Goal: Task Accomplishment & Management: Manage account settings

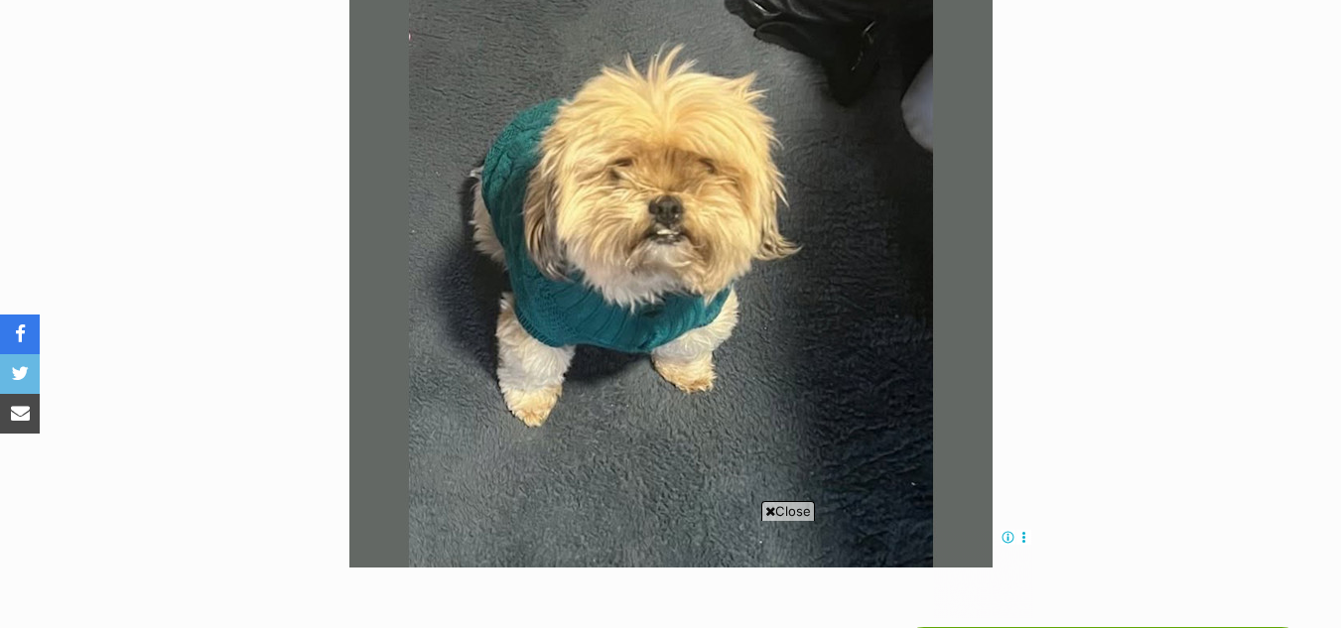
scroll to position [473, 0]
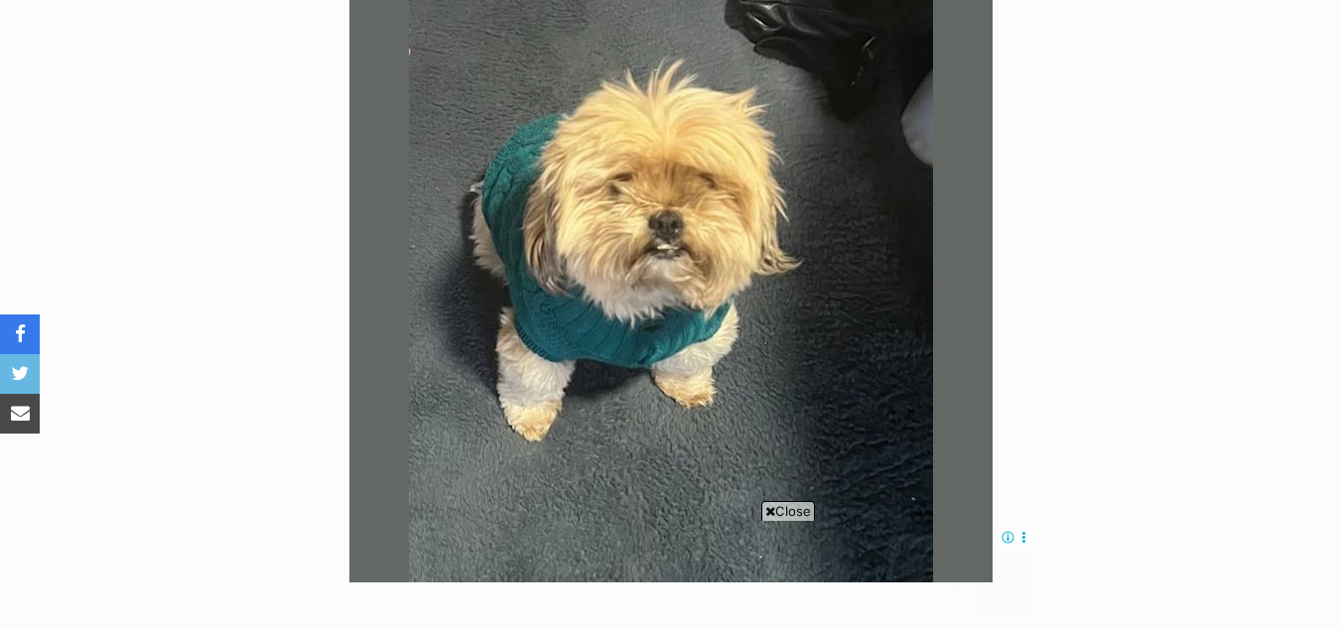
drag, startPoint x: 1353, startPoint y: 84, endPoint x: 1312, endPoint y: 155, distance: 81.4
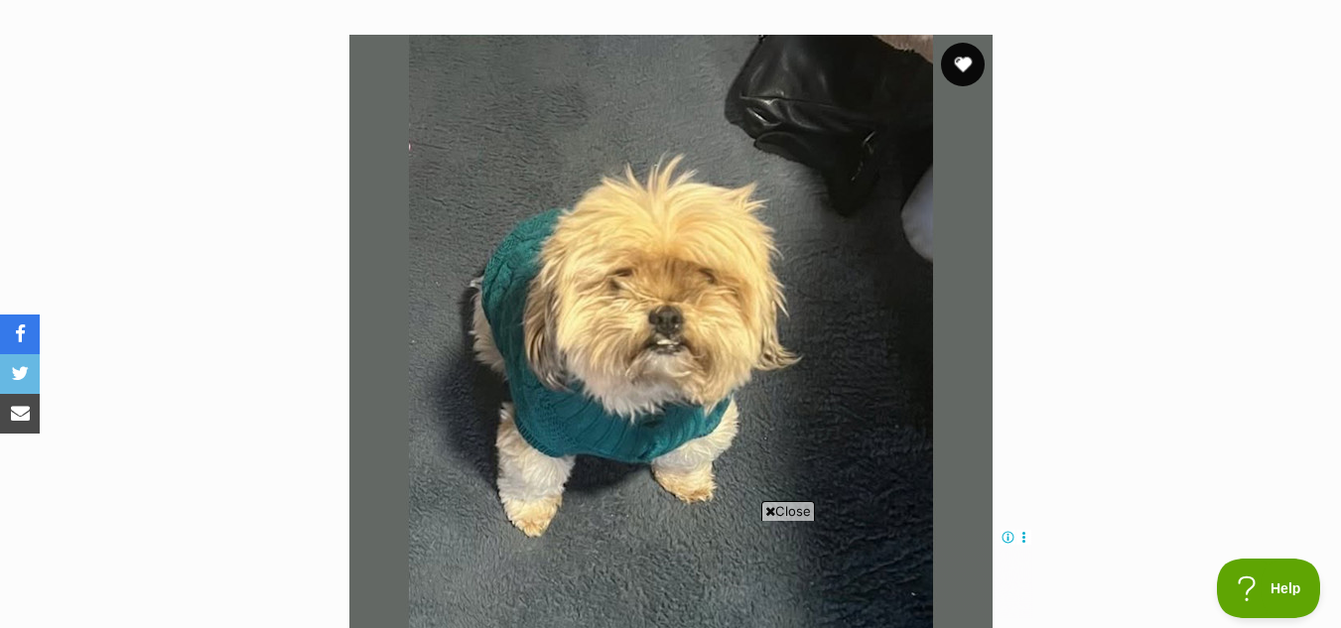
scroll to position [0, 0]
click at [964, 66] on button "favourite" at bounding box center [963, 65] width 44 height 44
click at [795, 499] on img at bounding box center [670, 356] width 643 height 643
click at [654, 604] on span "Close" at bounding box center [649, 608] width 44 height 35
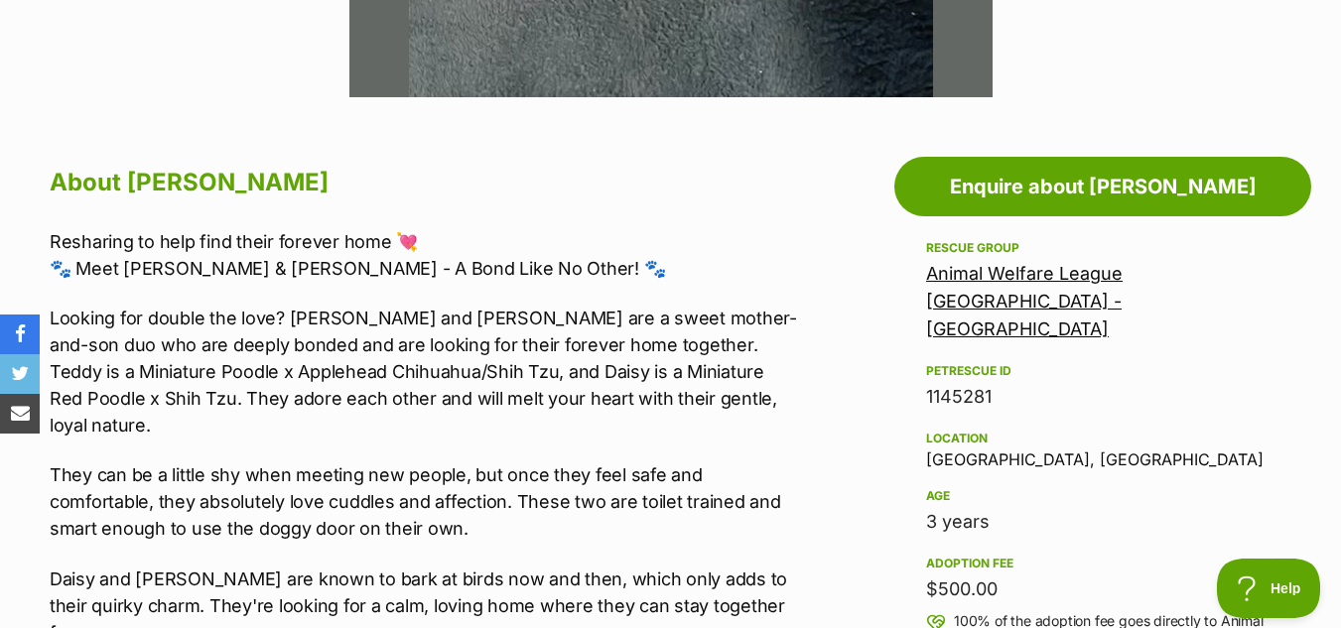
scroll to position [966, 0]
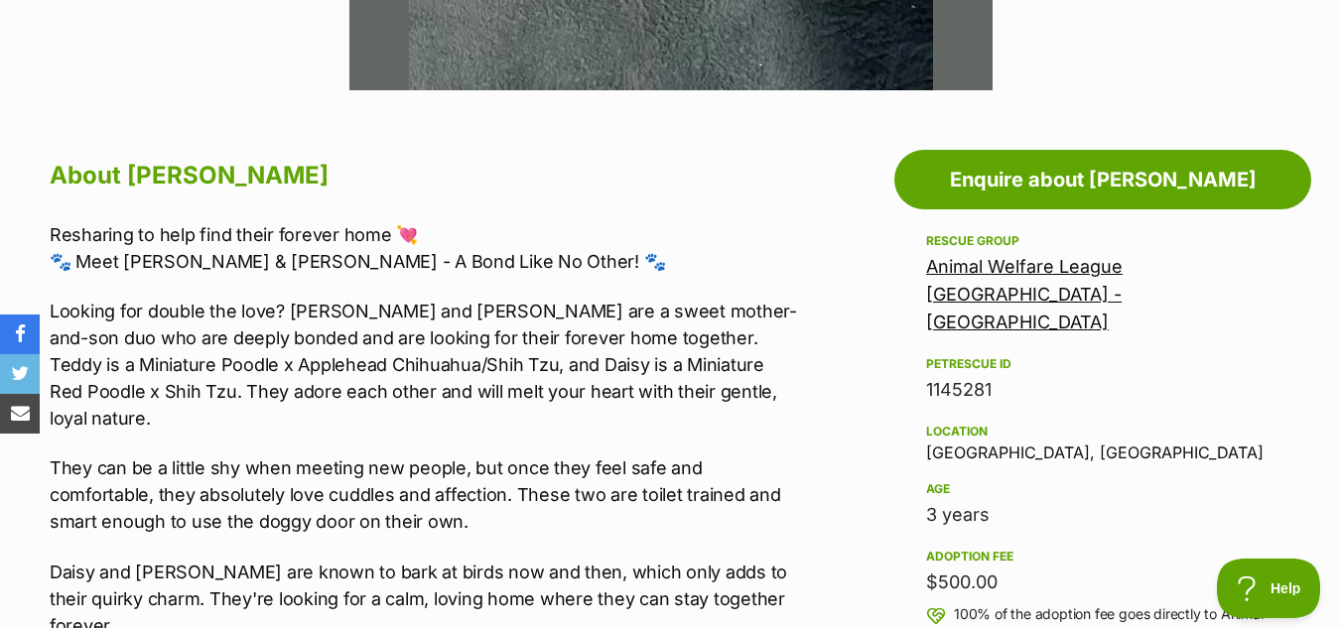
click at [983, 279] on div "Animal Welfare League [GEOGRAPHIC_DATA] - [GEOGRAPHIC_DATA]" at bounding box center [1102, 294] width 353 height 83
click at [987, 283] on link "Animal Welfare League [GEOGRAPHIC_DATA] - [GEOGRAPHIC_DATA]" at bounding box center [1024, 294] width 197 height 76
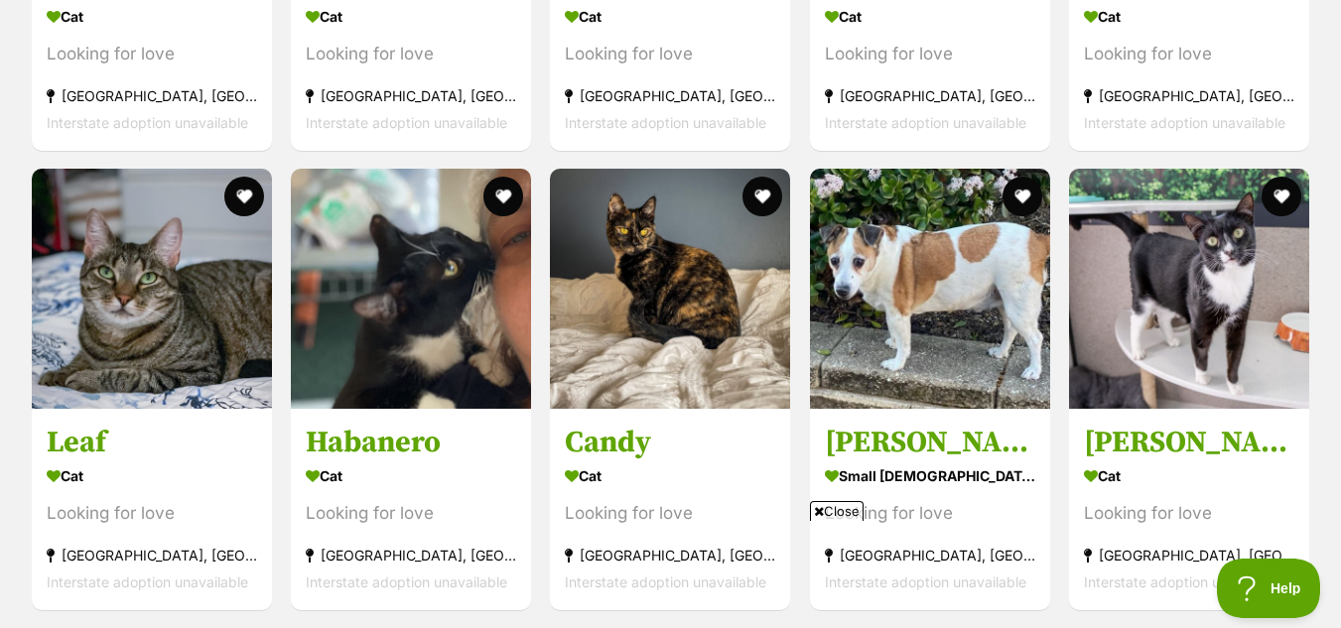
scroll to position [3066, 0]
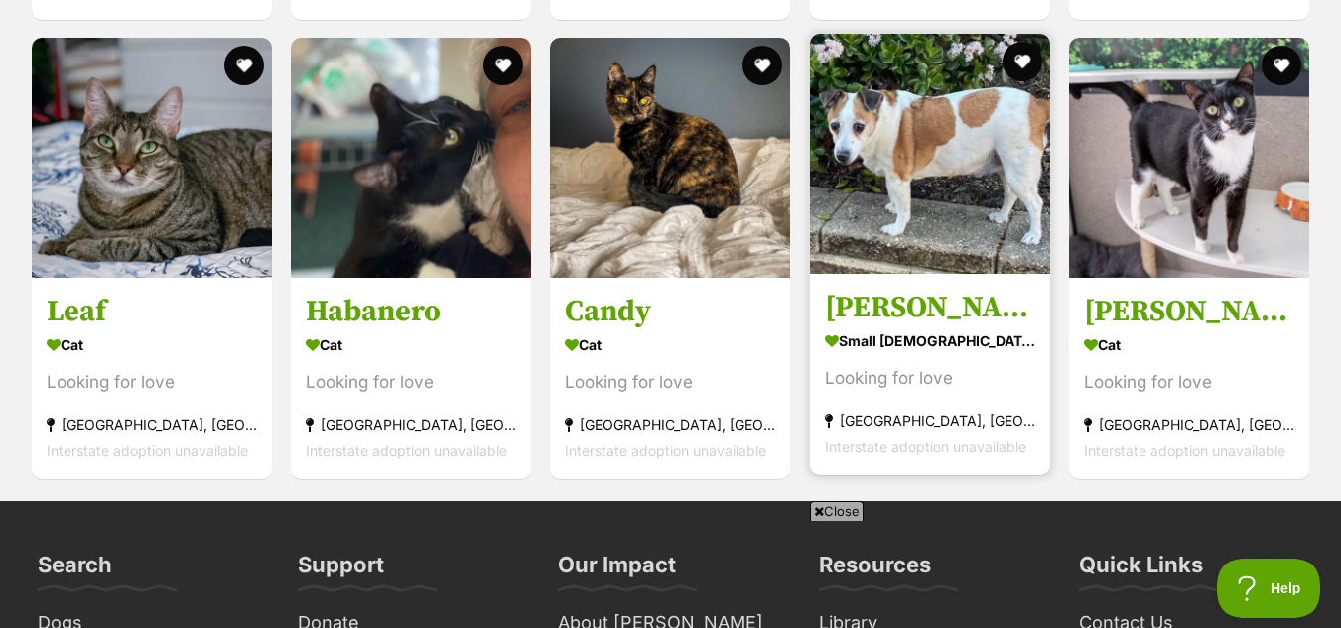
click at [929, 153] on img at bounding box center [930, 154] width 240 height 240
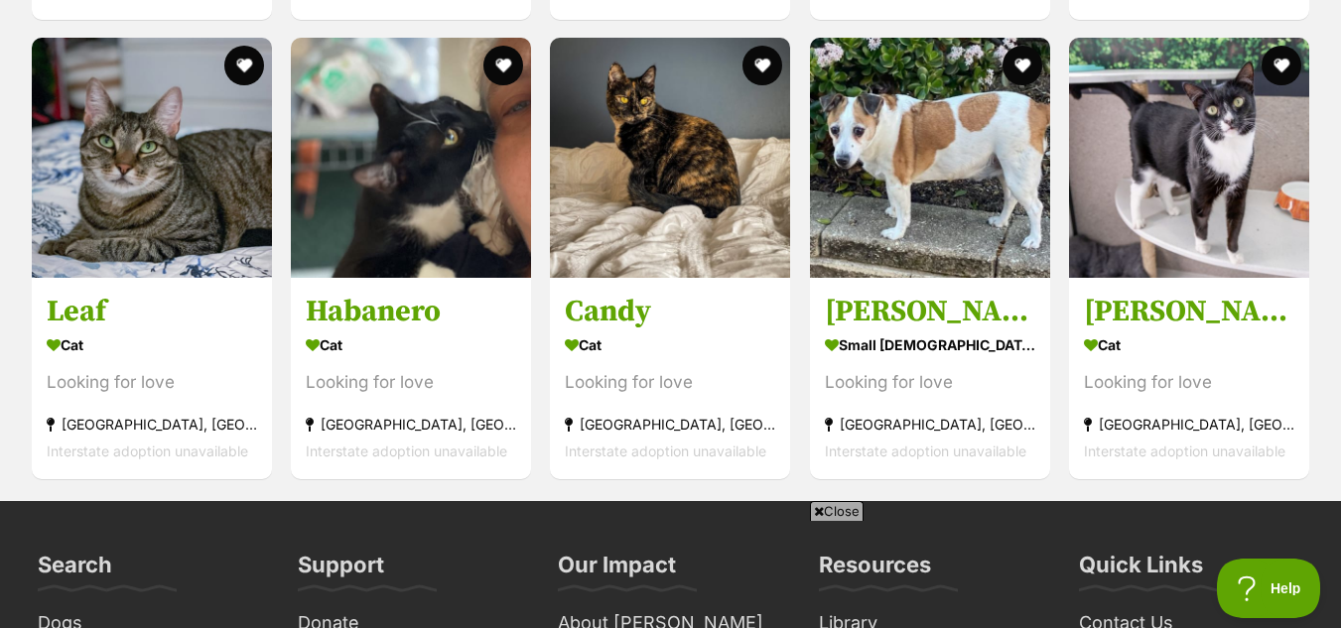
scroll to position [3057, 0]
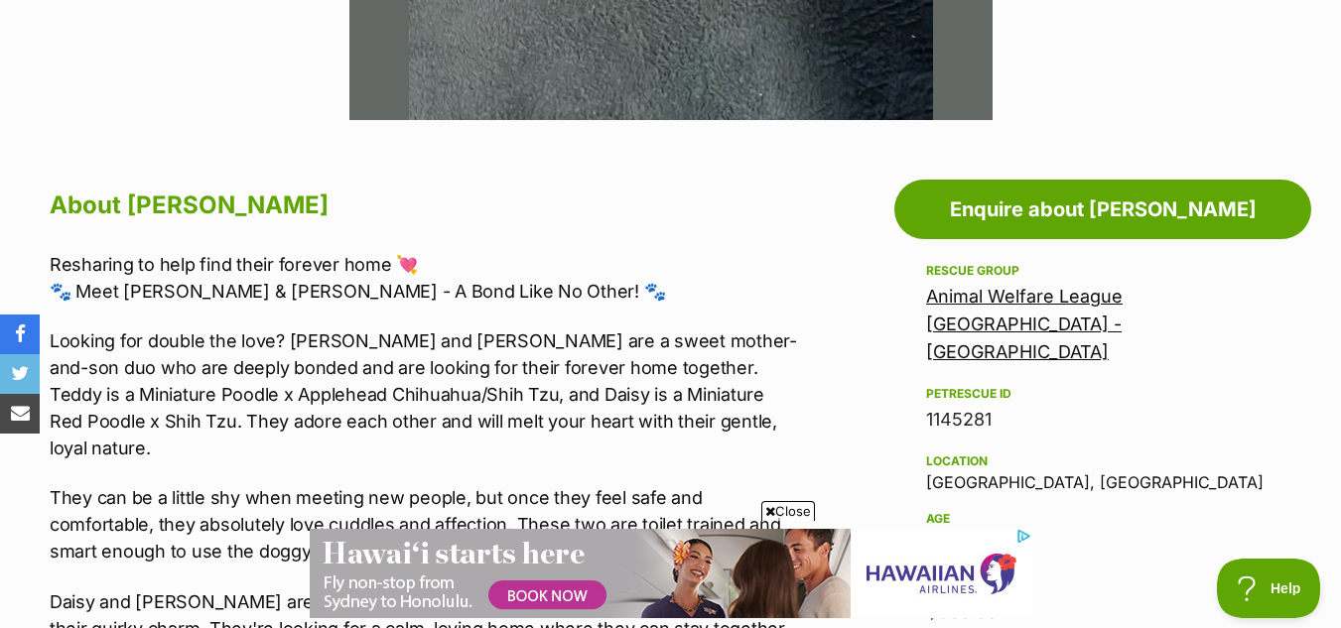
click at [1042, 302] on link "Animal Welfare League NSW - Shoalhaven" at bounding box center [1024, 324] width 197 height 76
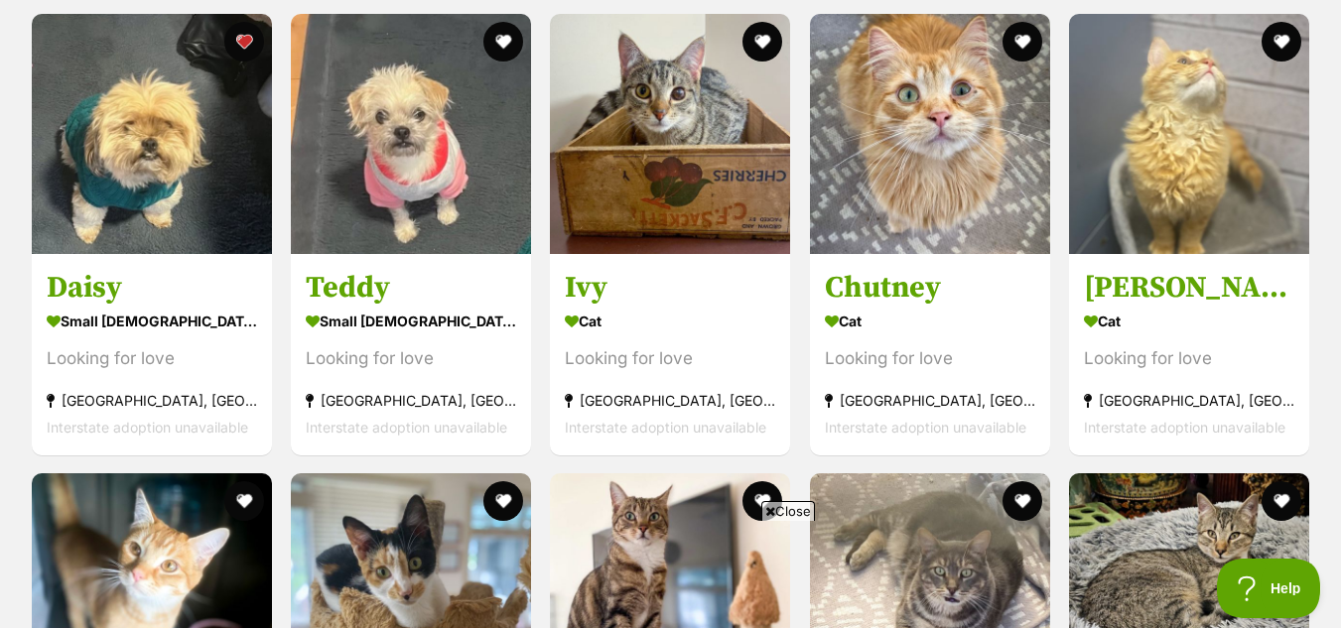
scroll to position [1717, 0]
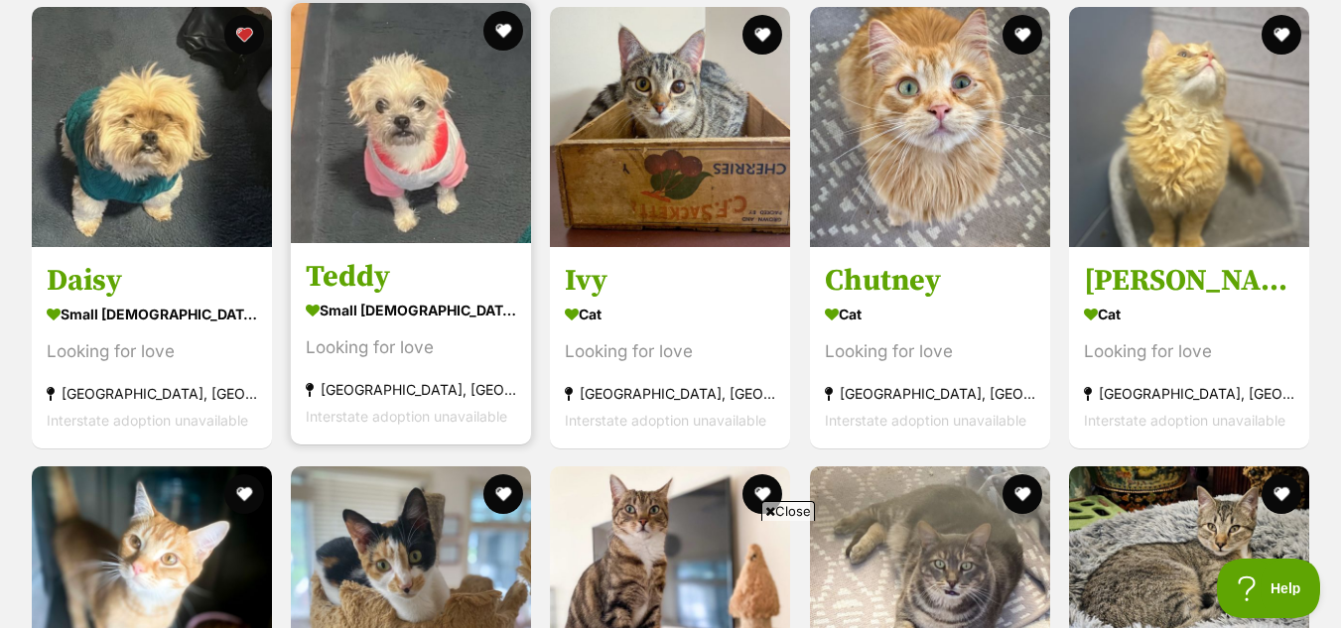
click at [396, 147] on img at bounding box center [411, 123] width 240 height 240
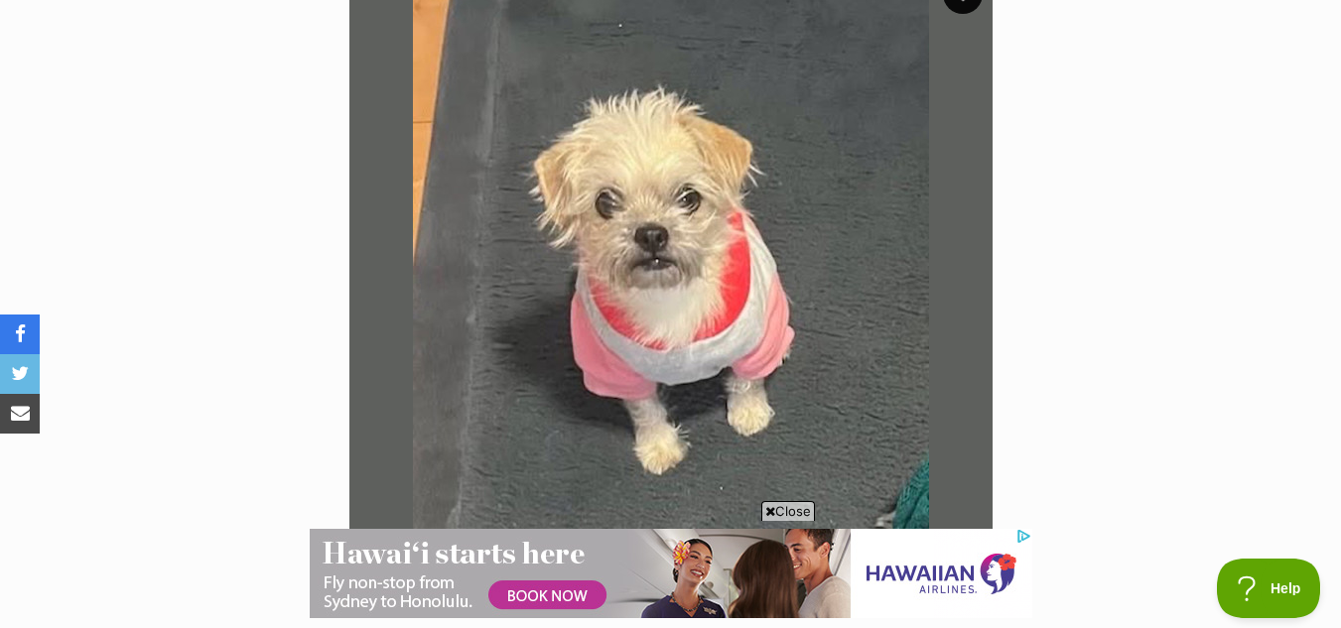
scroll to position [456, 0]
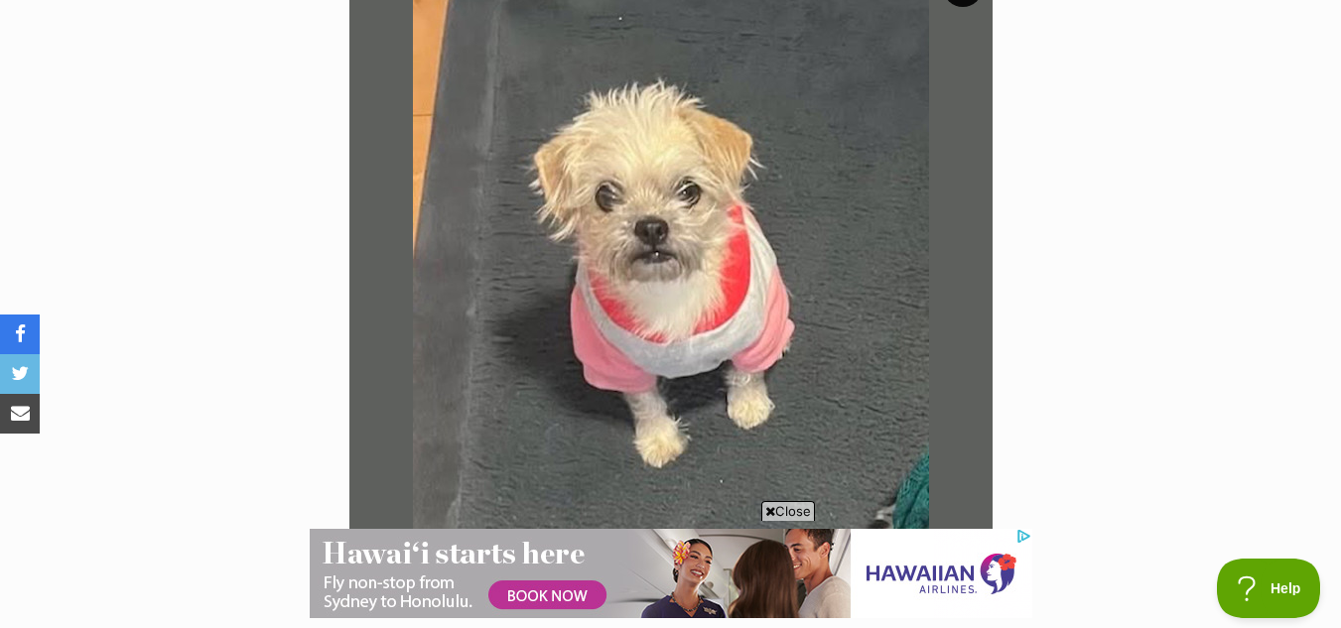
click at [789, 512] on span "Close" at bounding box center [788, 511] width 54 height 20
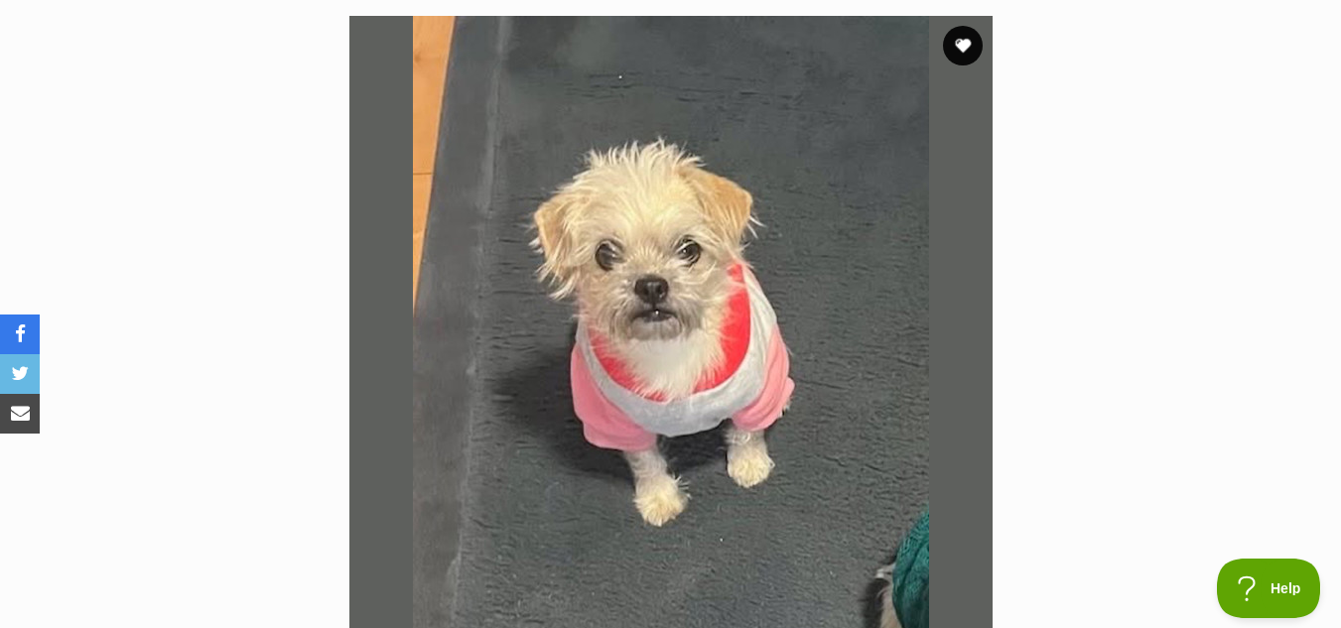
scroll to position [390, 0]
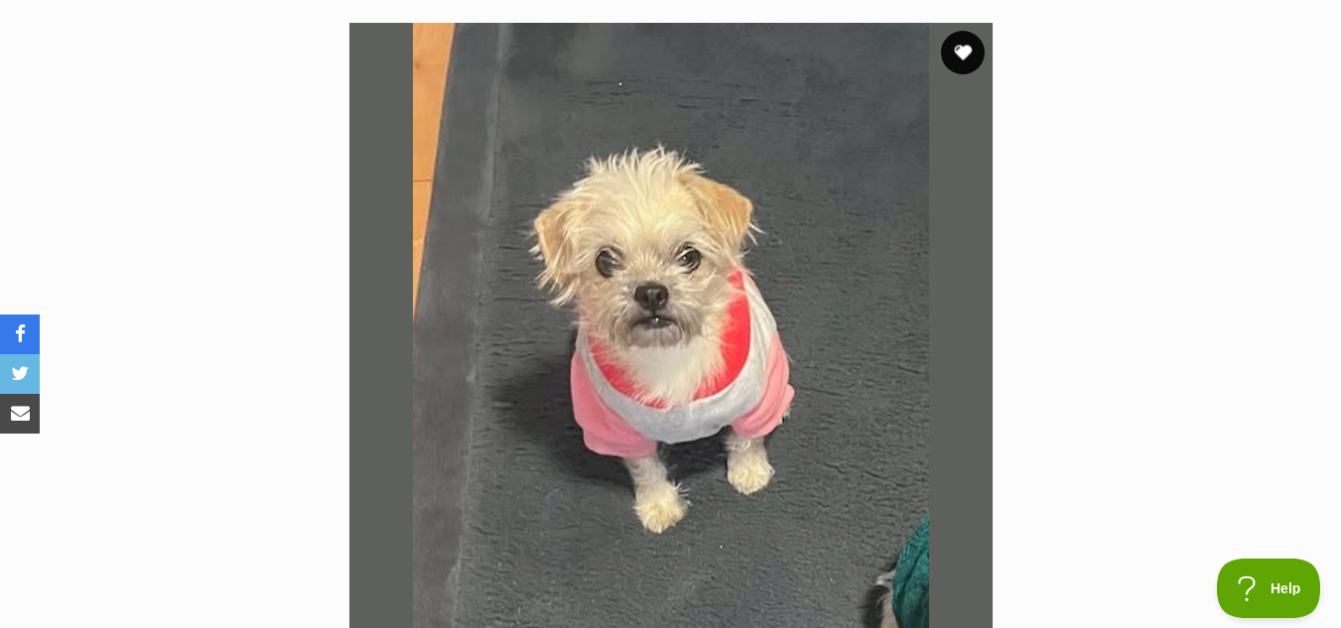
click at [957, 56] on button "favourite" at bounding box center [963, 53] width 44 height 44
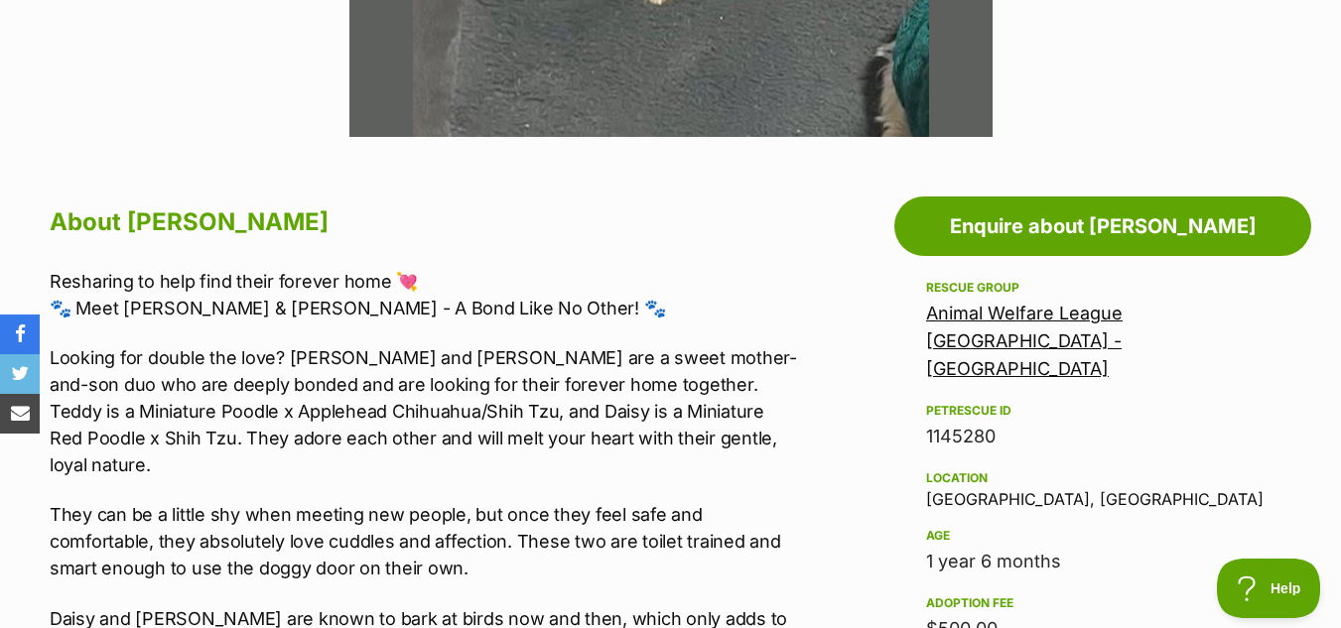
scroll to position [934, 0]
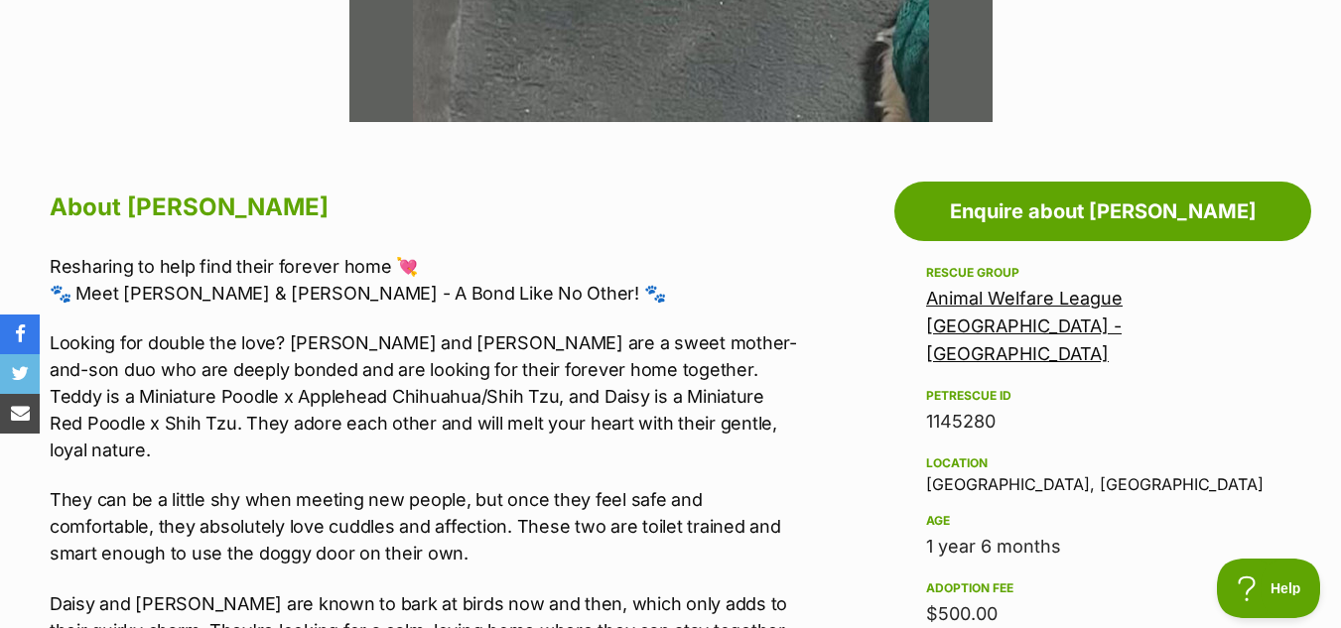
click at [992, 314] on div "Animal Welfare League [GEOGRAPHIC_DATA] - [GEOGRAPHIC_DATA]" at bounding box center [1102, 326] width 353 height 83
click at [982, 285] on div "Animal Welfare League [GEOGRAPHIC_DATA] - [GEOGRAPHIC_DATA]" at bounding box center [1102, 326] width 353 height 83
click at [982, 298] on link "Animal Welfare League [GEOGRAPHIC_DATA] - [GEOGRAPHIC_DATA]" at bounding box center [1024, 326] width 197 height 76
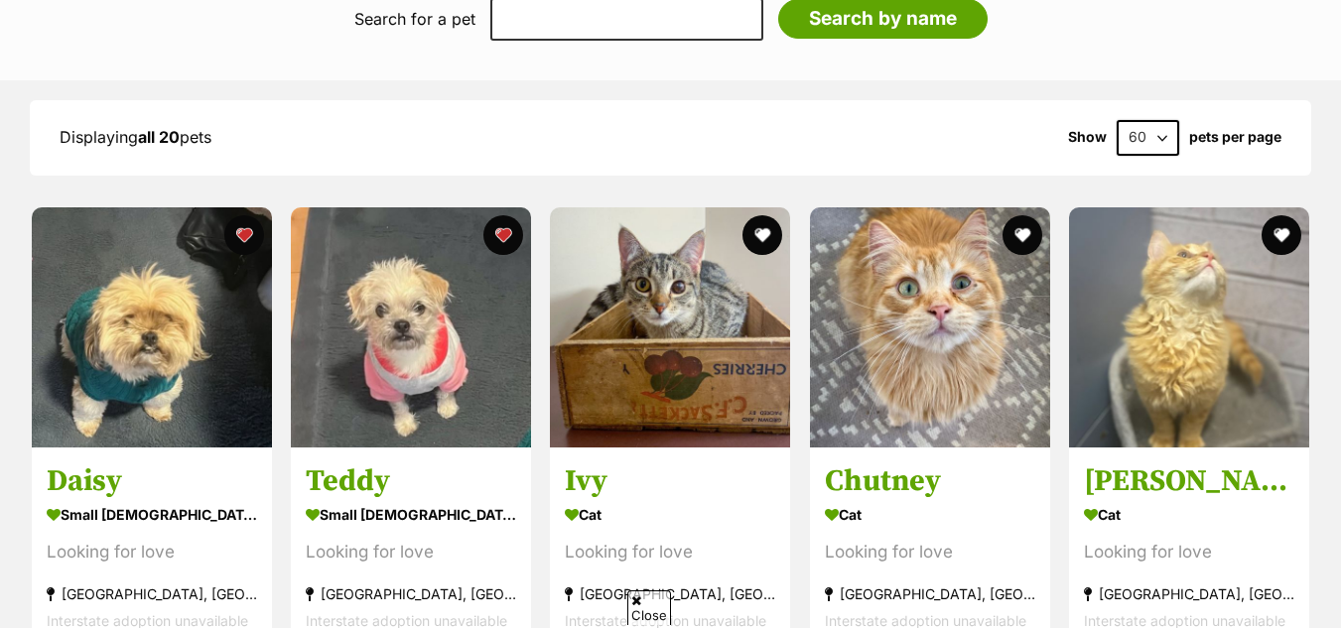
scroll to position [1525, 0]
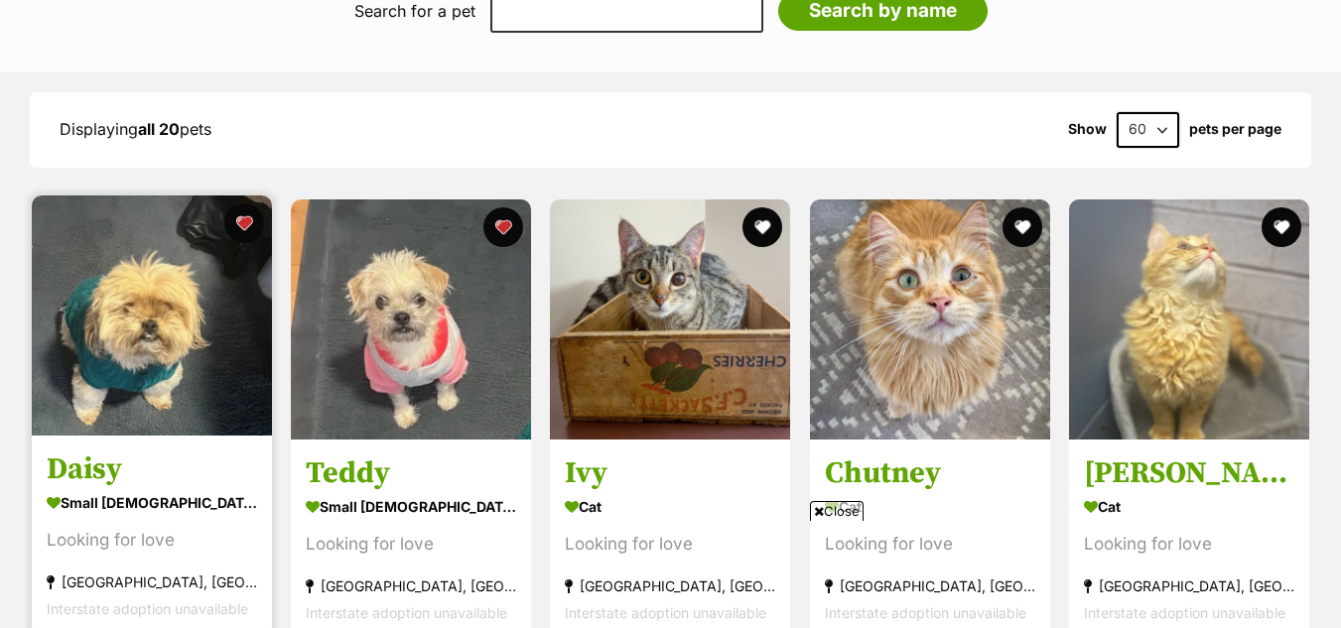
click at [153, 306] on img at bounding box center [152, 316] width 240 height 240
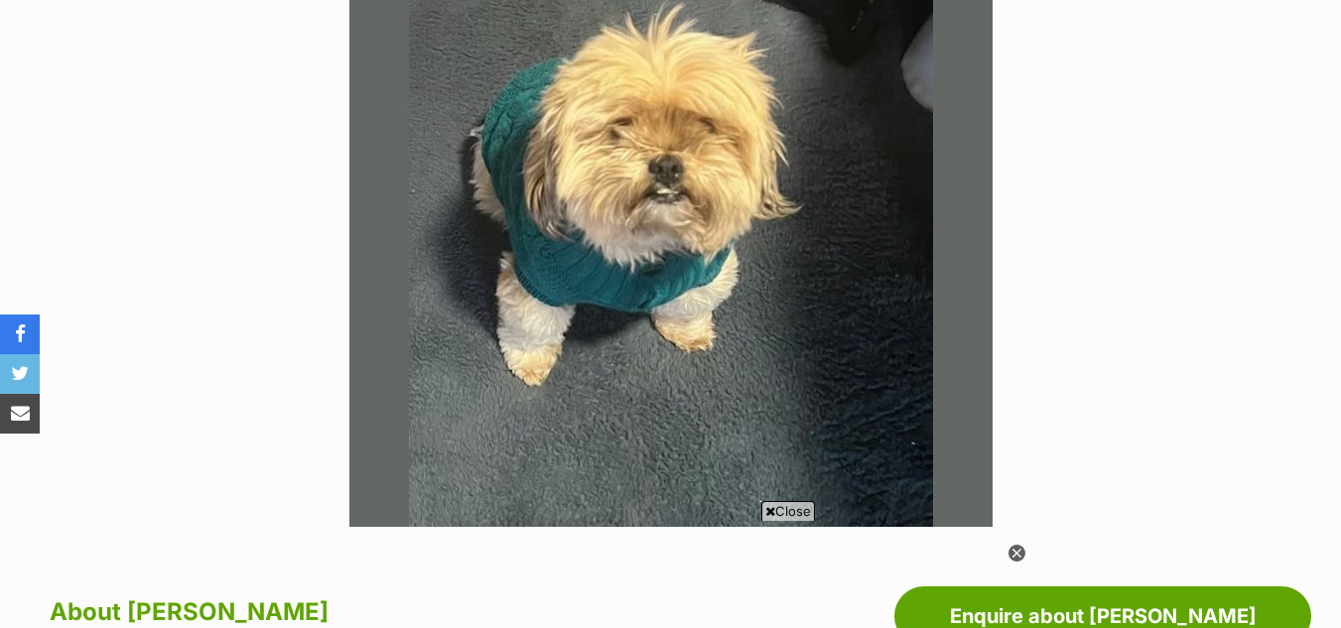
scroll to position [289, 0]
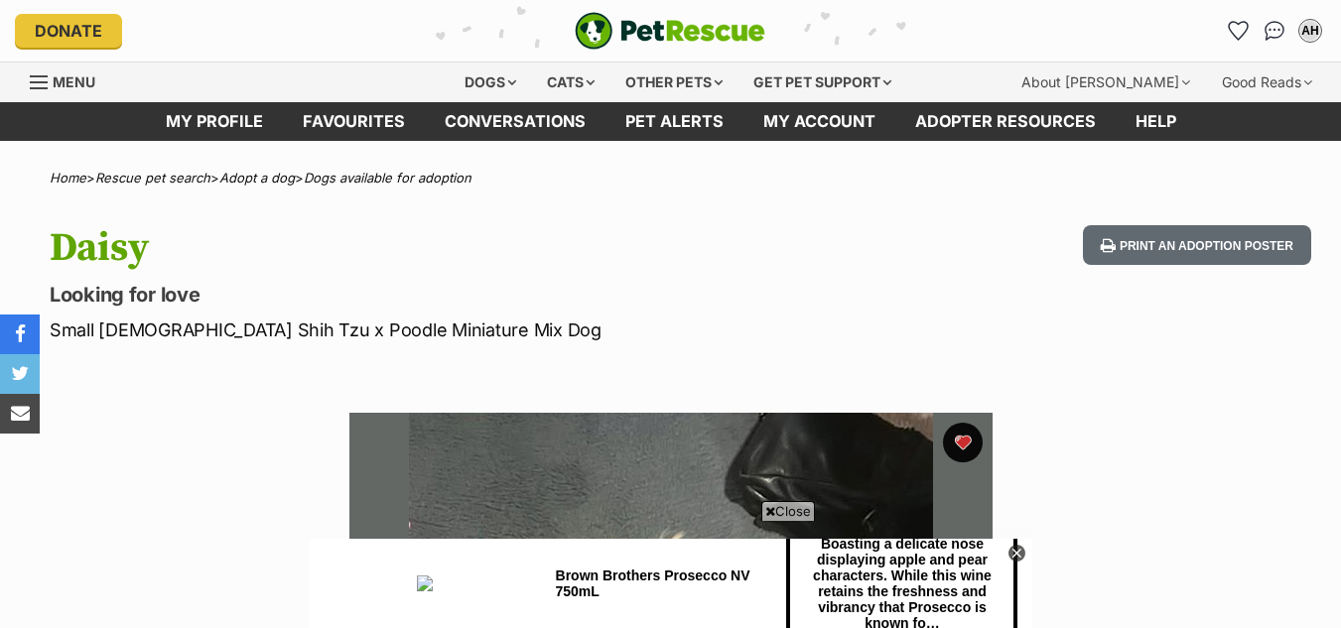
scroll to position [0, 0]
click at [1236, 29] on icon "Favourites" at bounding box center [1239, 30] width 24 height 23
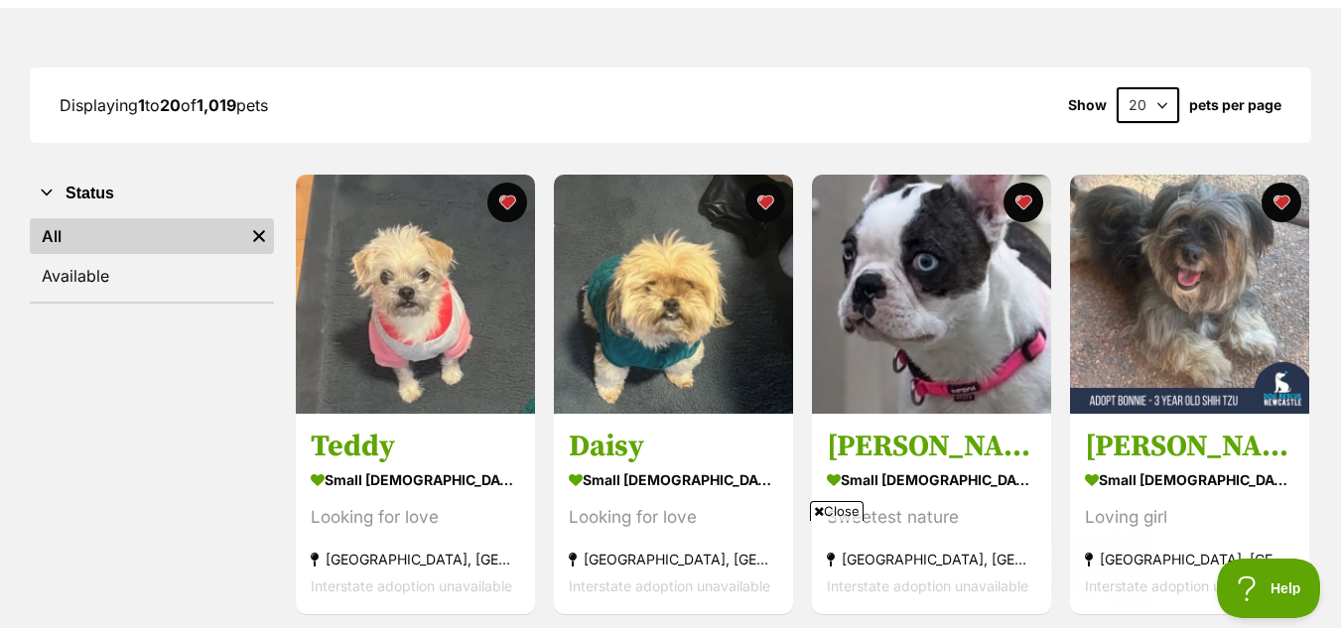
scroll to position [224, 0]
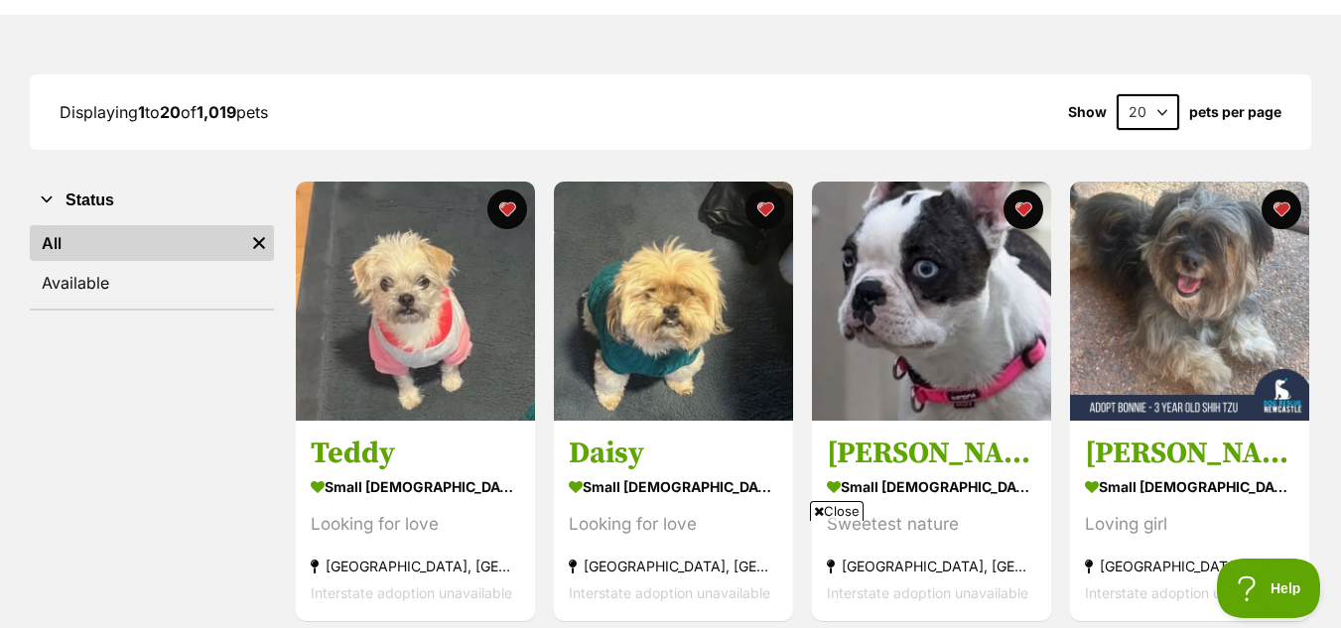
click at [151, 277] on link "Available" at bounding box center [152, 283] width 244 height 36
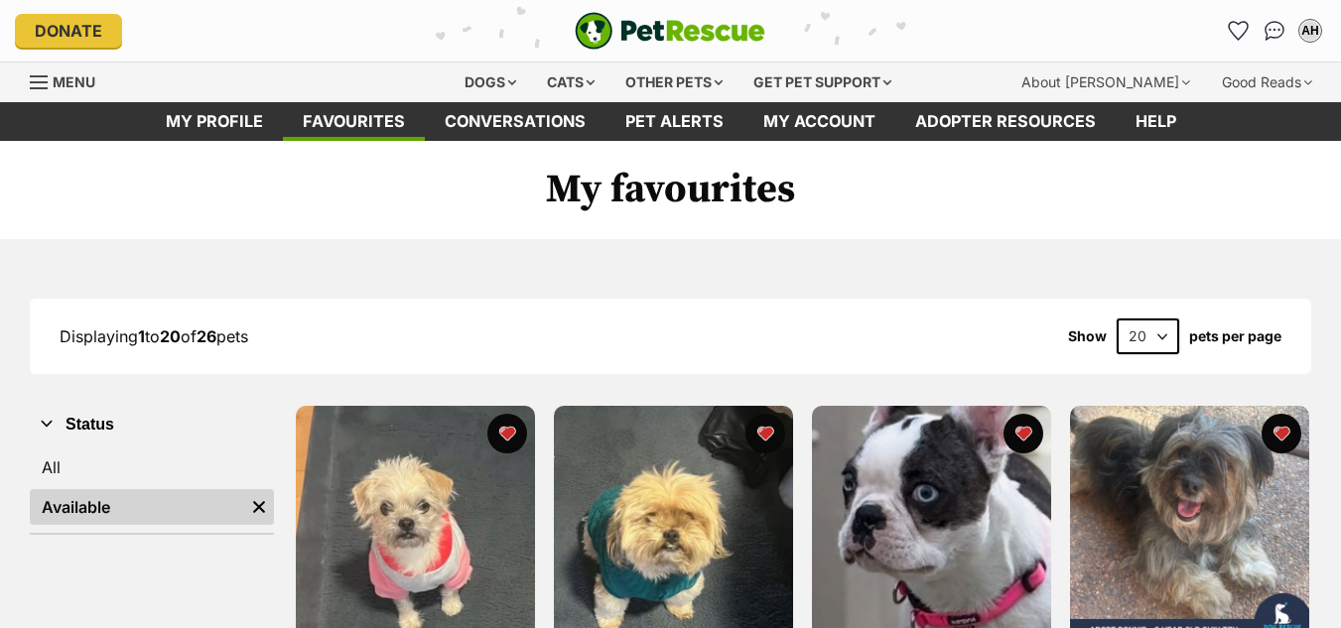
click at [1165, 332] on select "20 40 60" at bounding box center [1148, 337] width 63 height 36
select select "60"
click at [1117, 319] on select "20 40 60" at bounding box center [1148, 337] width 63 height 36
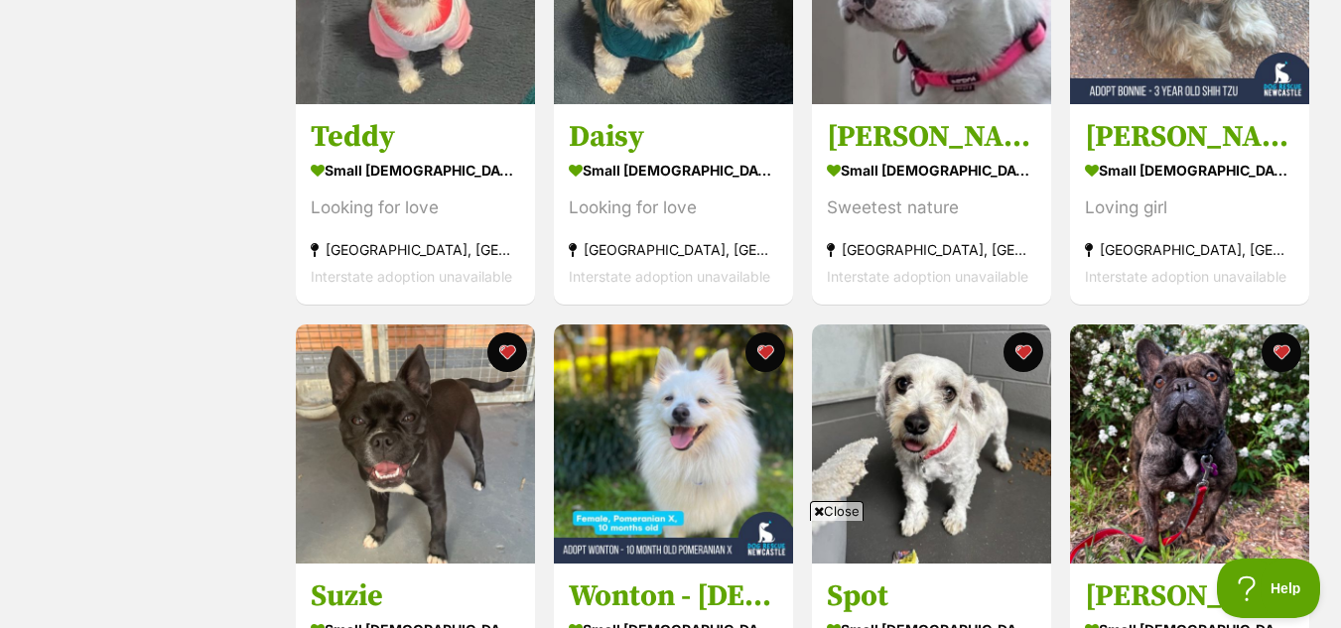
scroll to position [549, 0]
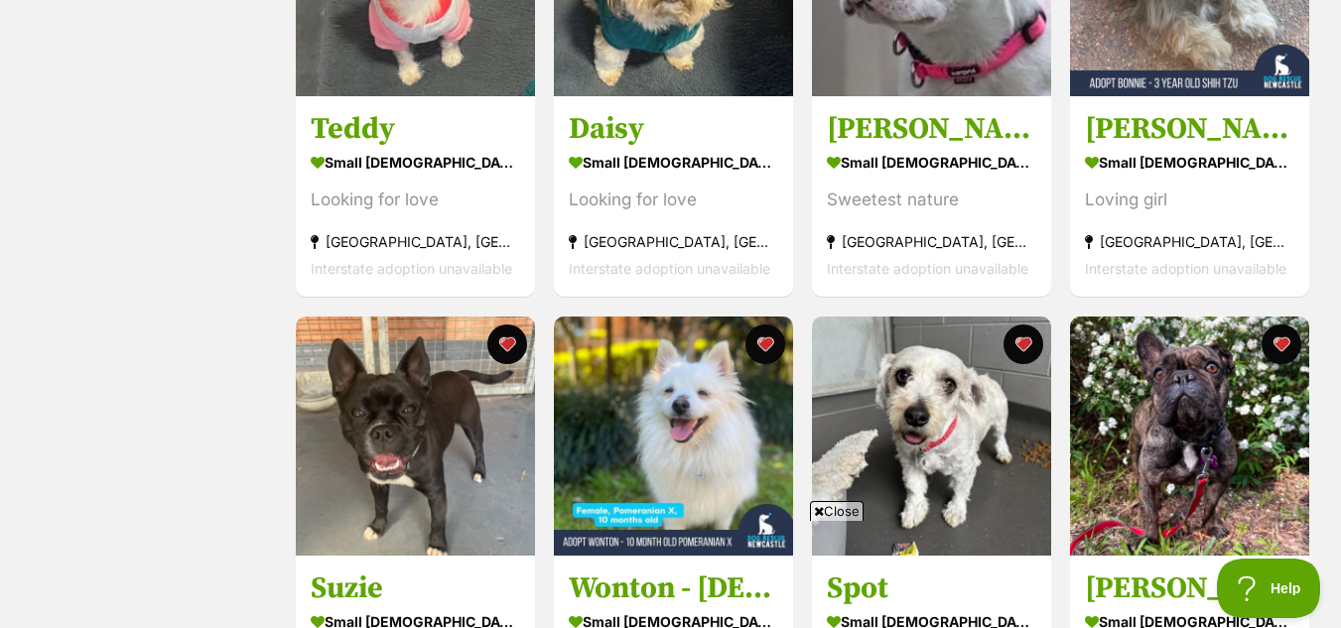
drag, startPoint x: 1350, startPoint y: 59, endPoint x: 1345, endPoint y: 125, distance: 66.7
click at [842, 504] on span "Close" at bounding box center [837, 511] width 54 height 20
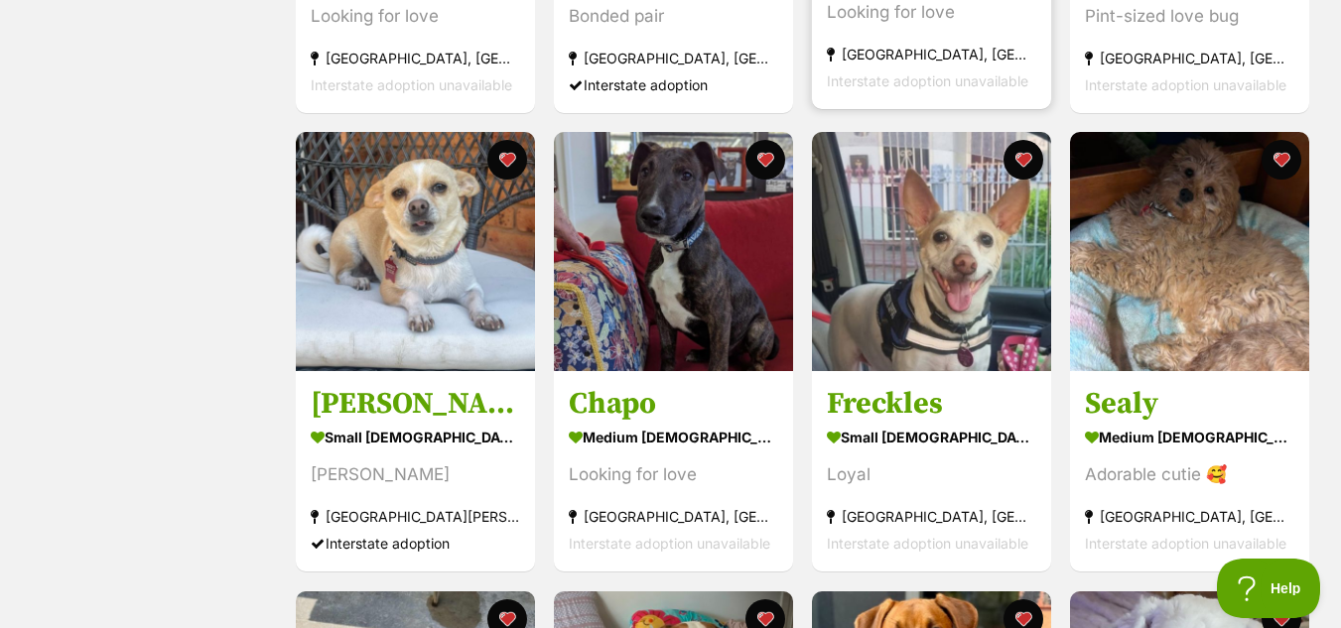
scroll to position [0, 0]
